Goal: Check status: Check status

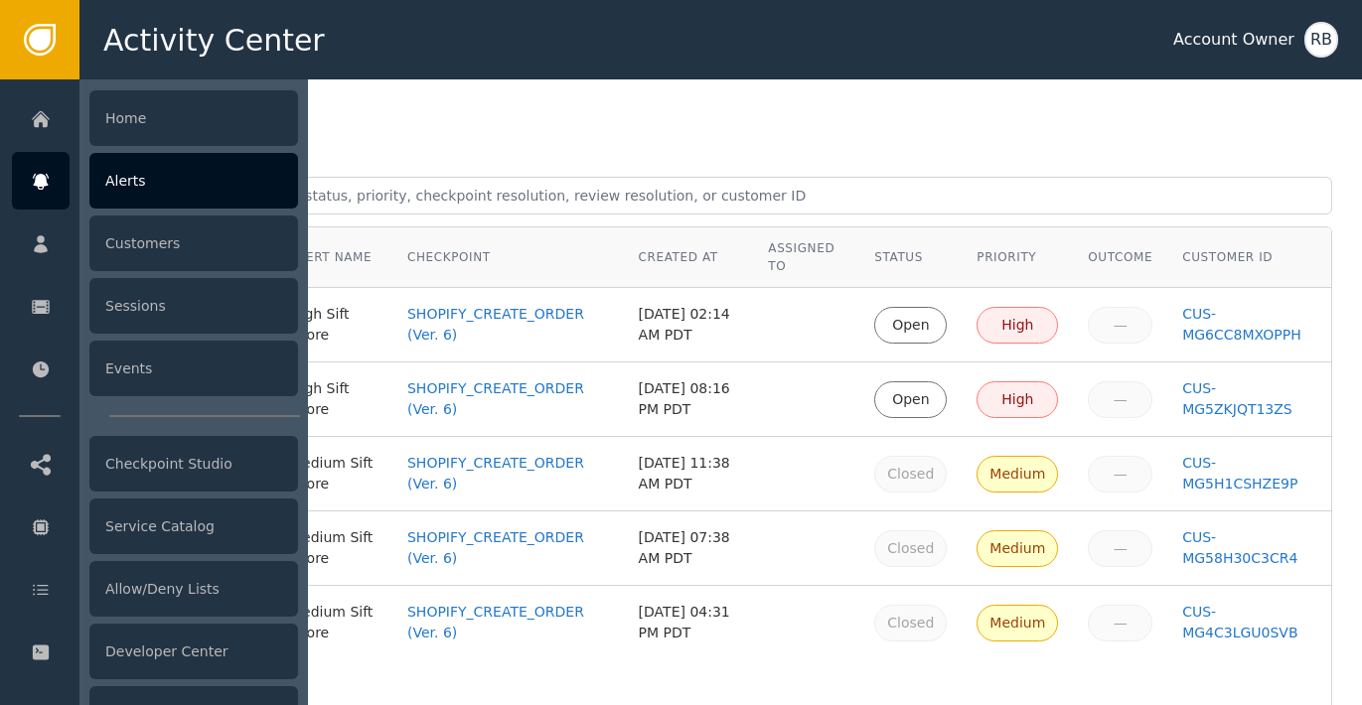
click at [138, 184] on div "Alerts" at bounding box center [193, 181] width 209 height 56
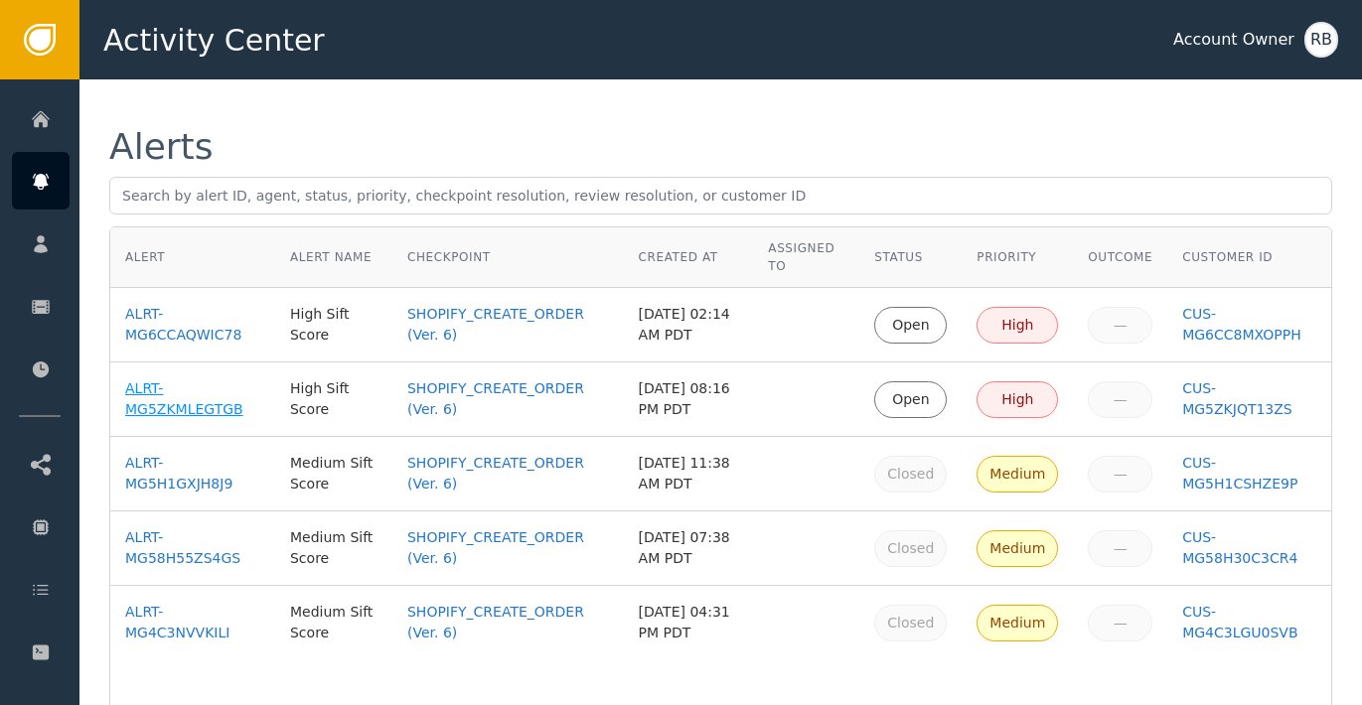
click at [153, 409] on div "ALRT-MG5ZKMLEGTGB" at bounding box center [192, 399] width 135 height 42
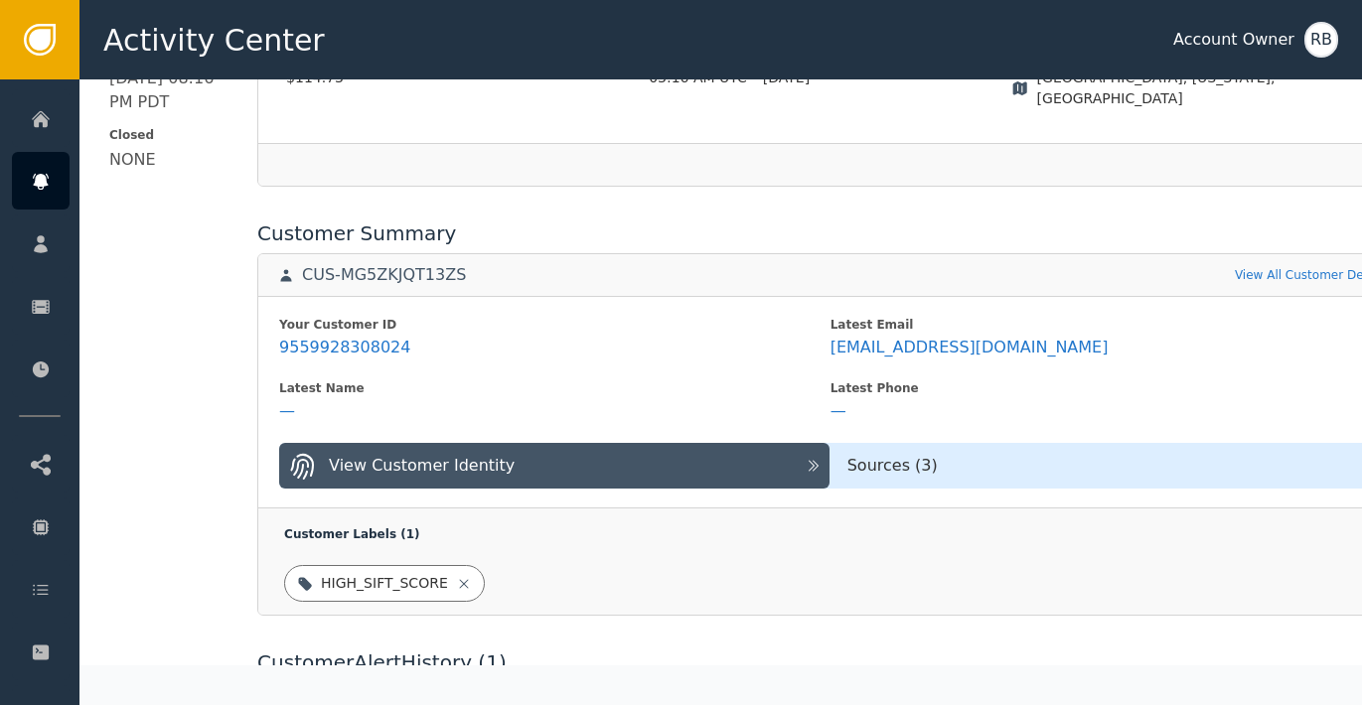
scroll to position [666, 0]
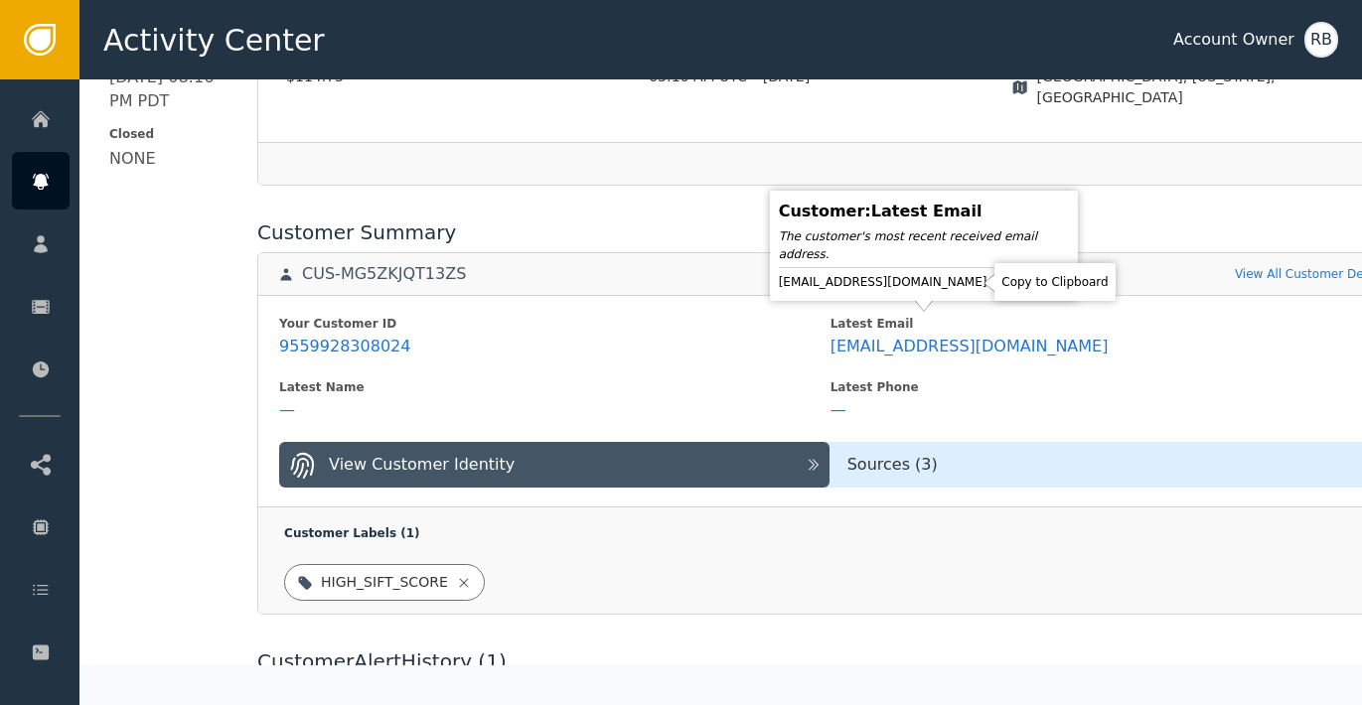
click at [994, 284] on icon at bounding box center [1004, 282] width 20 height 20
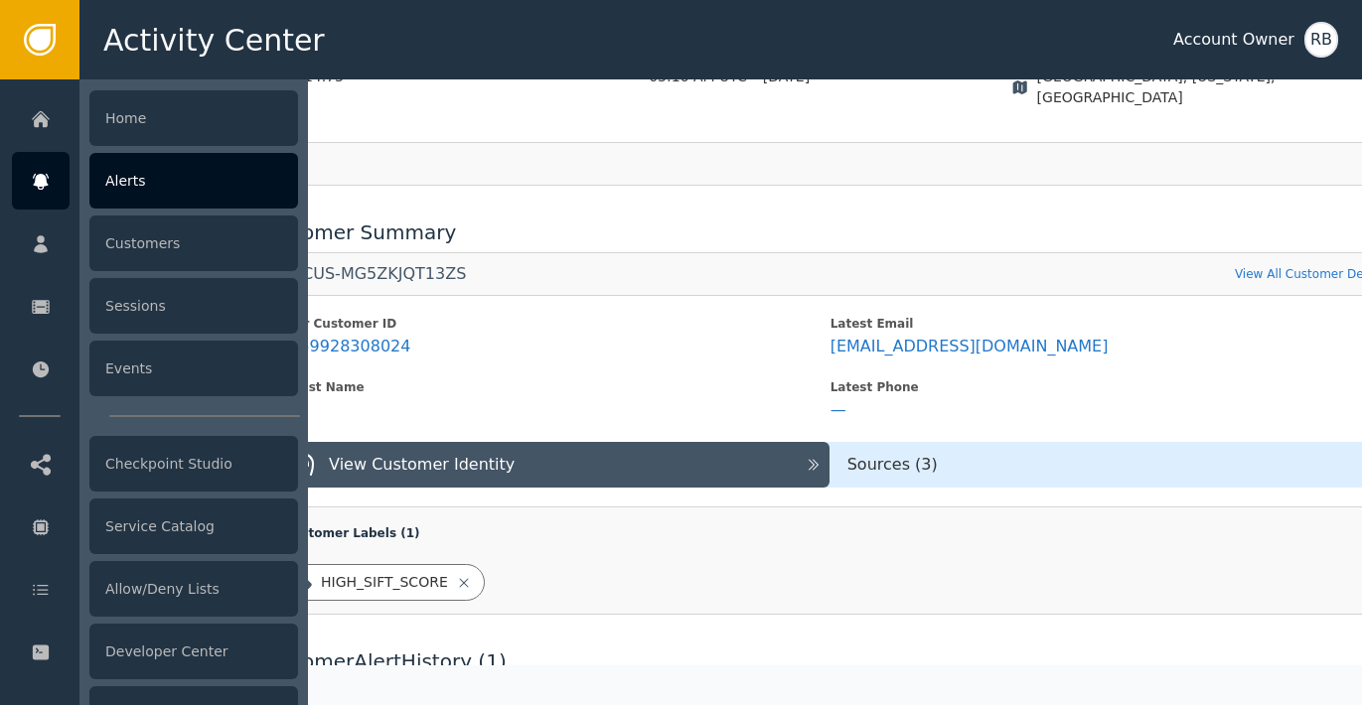
click at [40, 189] on icon at bounding box center [40, 182] width 15 height 16
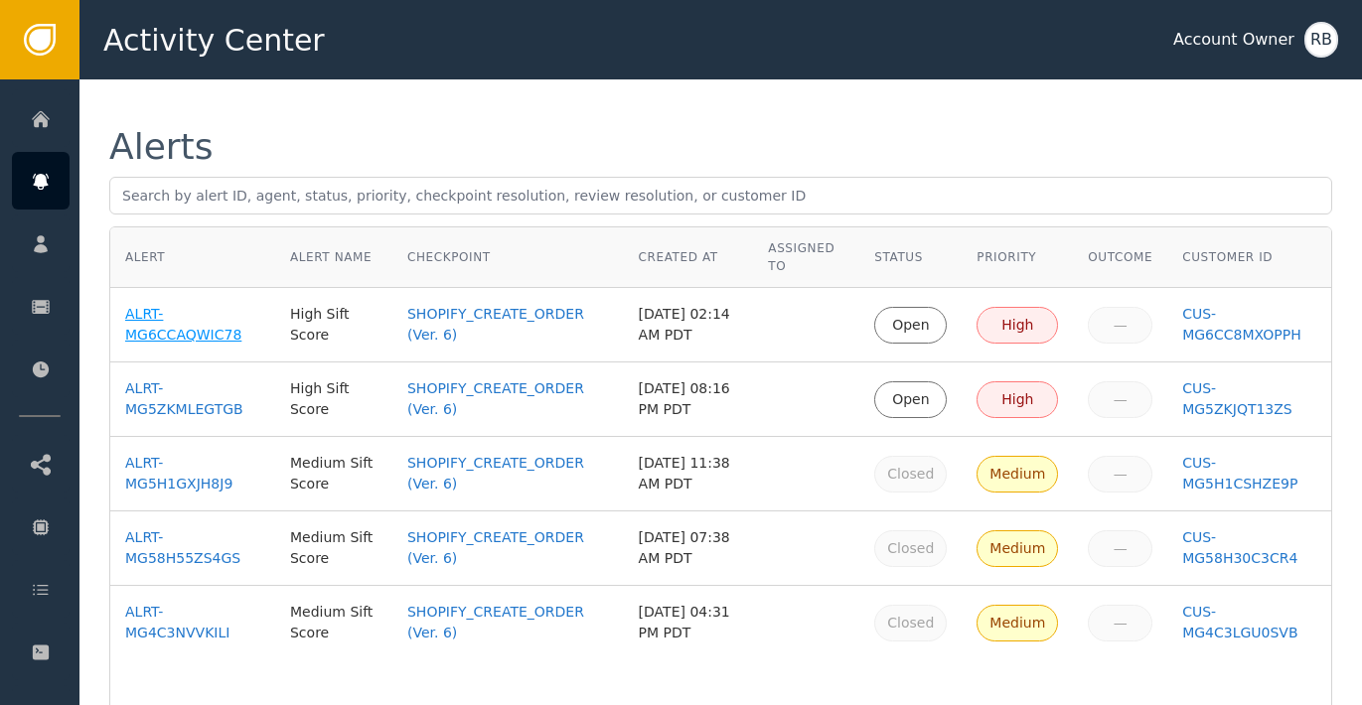
click at [152, 337] on div "ALRT-MG6CCAQWIC78" at bounding box center [192, 325] width 135 height 42
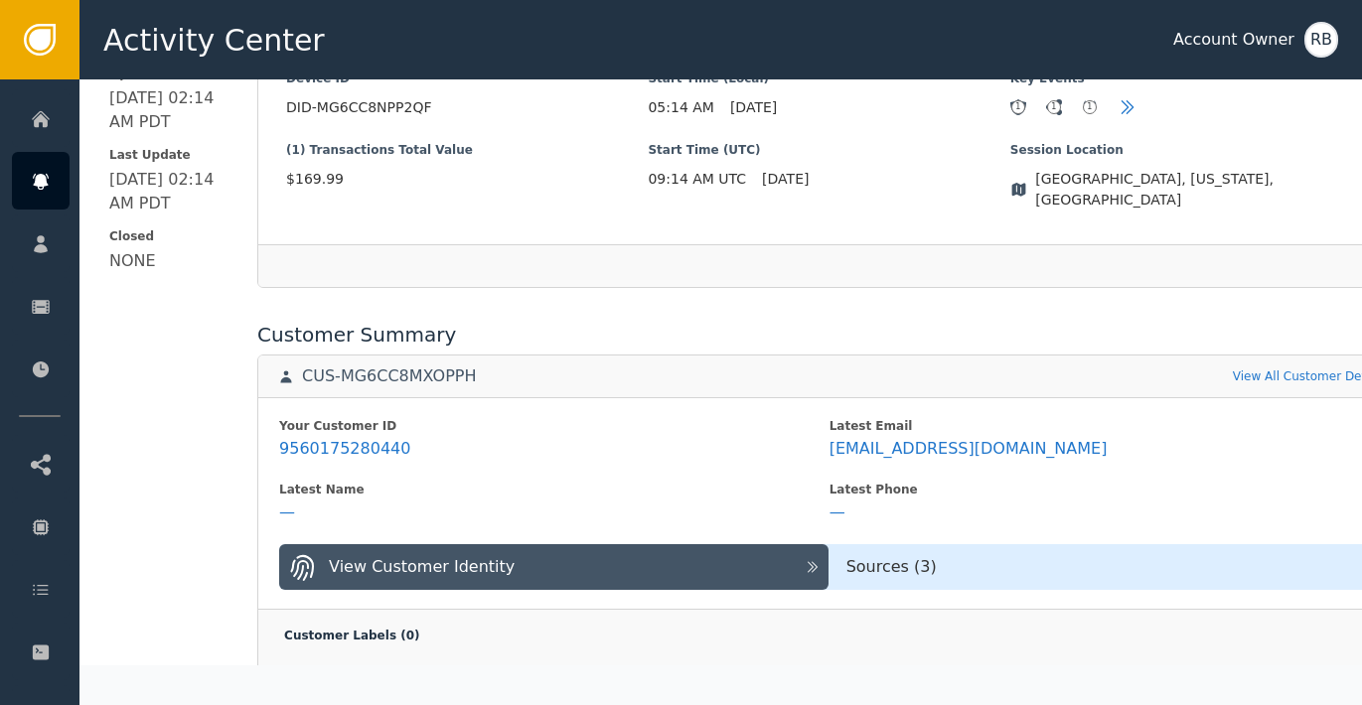
scroll to position [632, 0]
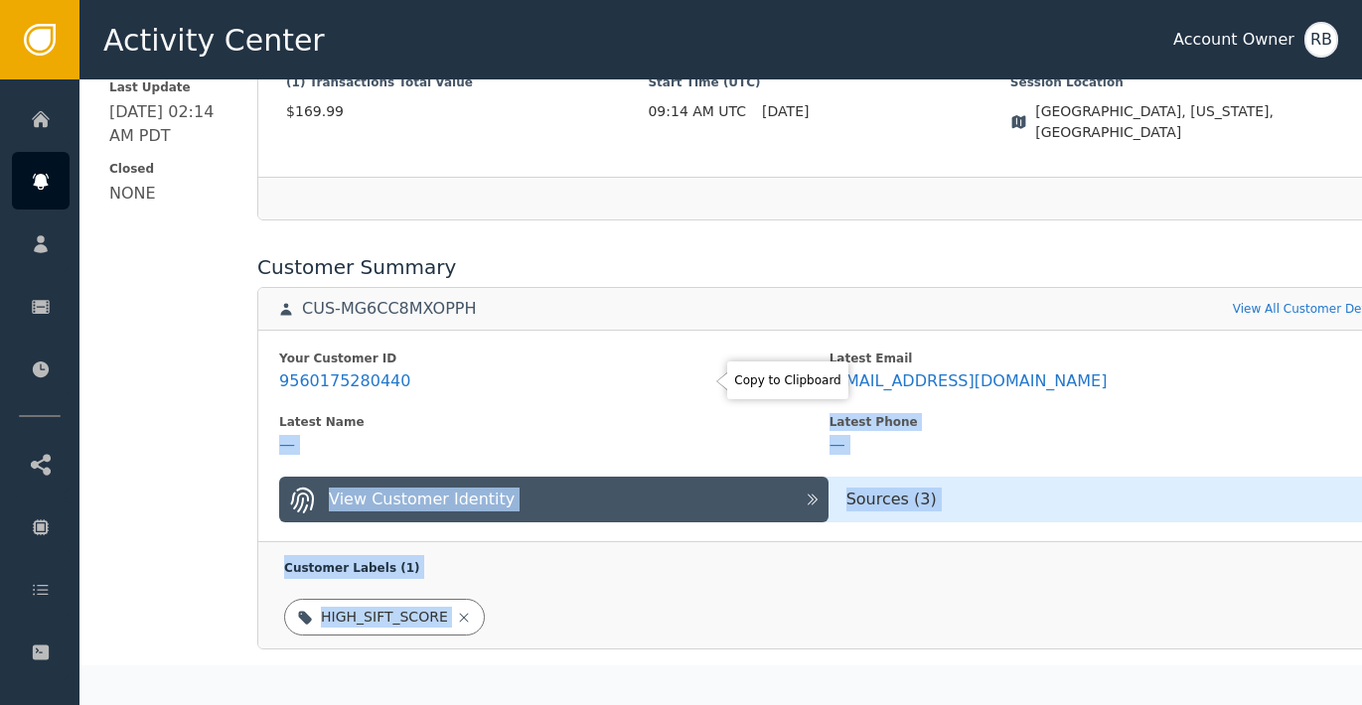
drag, startPoint x: 704, startPoint y: 385, endPoint x: 595, endPoint y: 403, distance: 110.7
click at [579, 79] on body "Activity Center Account Owner RB Home Alerts Customers Sessions Events Checkpoi…" at bounding box center [681, 39] width 1362 height 79
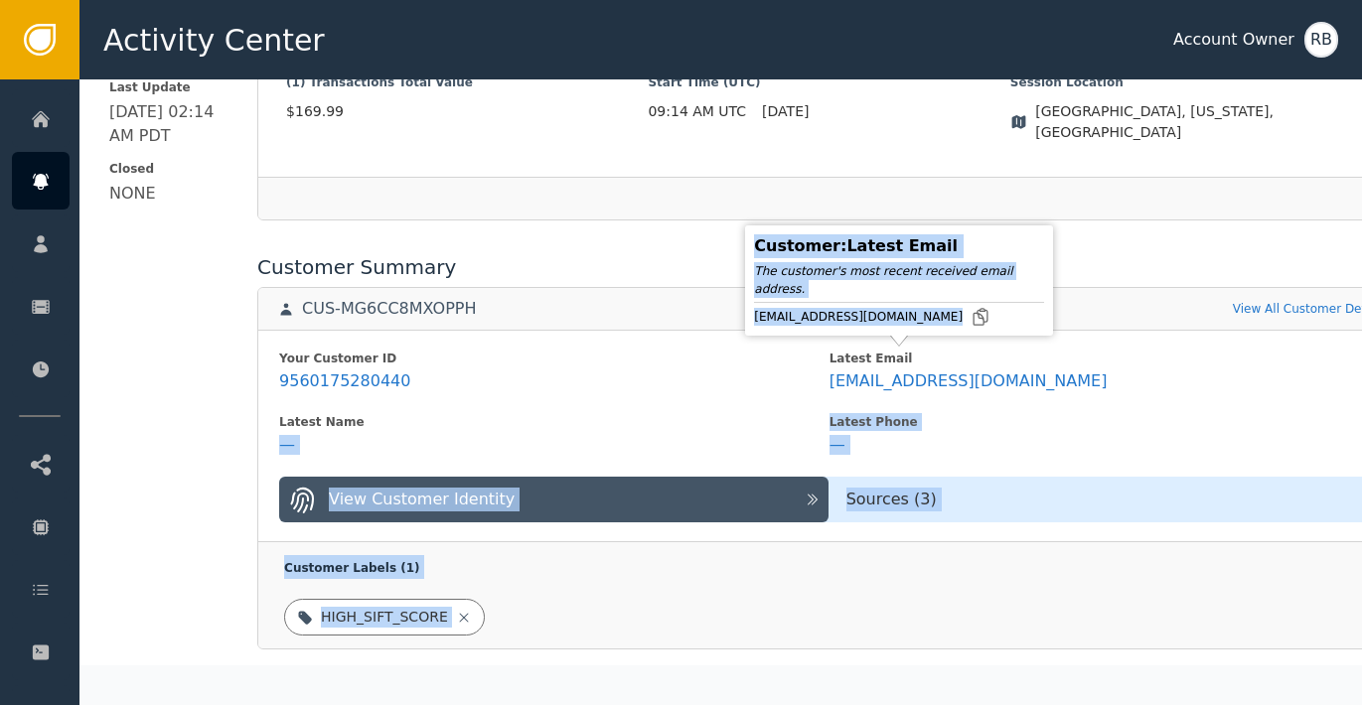
drag, startPoint x: 1169, startPoint y: 392, endPoint x: 985, endPoint y: 375, distance: 184.5
click at [1165, 413] on div "Latest Phone" at bounding box center [1104, 422] width 550 height 18
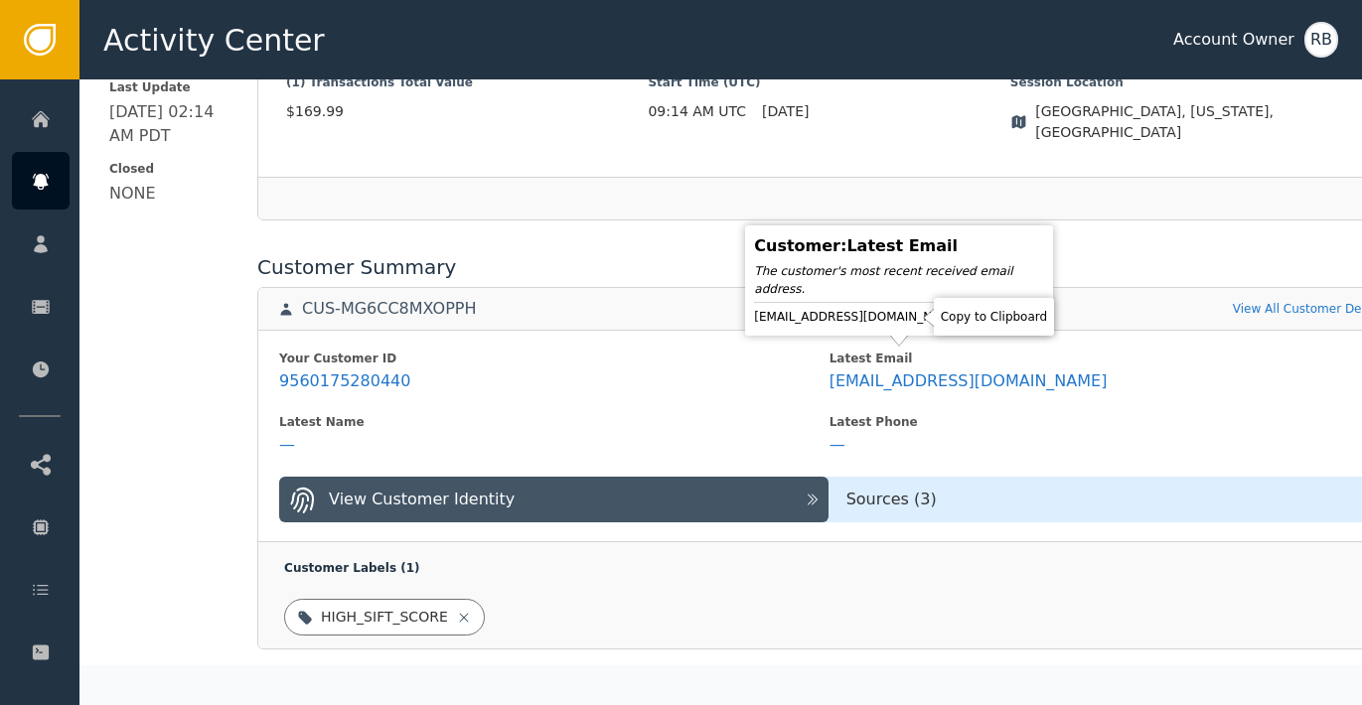
click at [910, 79] on body "Activity Center Account Owner RB Home Alerts Customers Sessions Events Checkpoi…" at bounding box center [681, 39] width 1362 height 79
click at [970, 323] on icon at bounding box center [980, 317] width 20 height 20
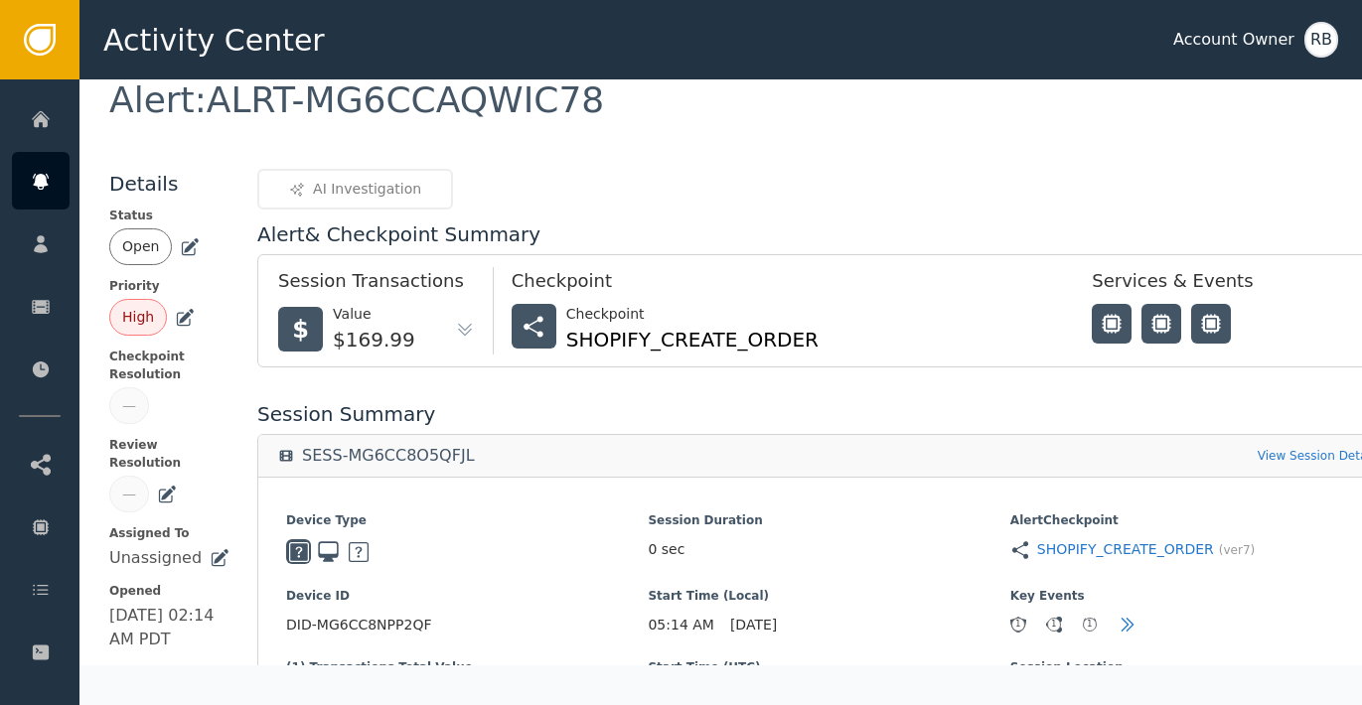
scroll to position [0, 0]
